Goal: Unclear: Unclear

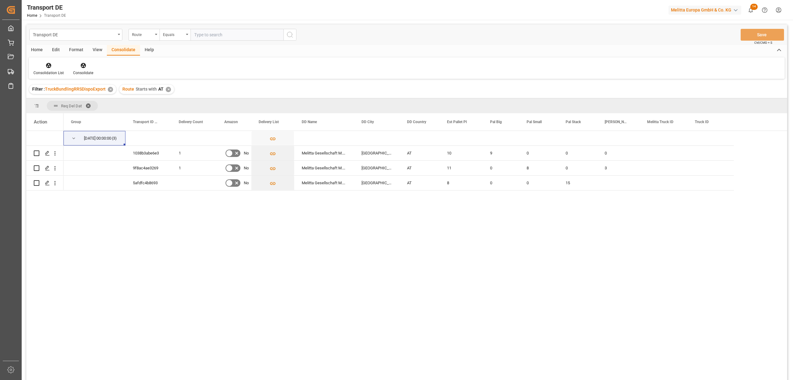
click at [217, 52] on div "Home Edit Format View Consolidate Help" at bounding box center [406, 50] width 761 height 11
